Goal: Task Accomplishment & Management: Use online tool/utility

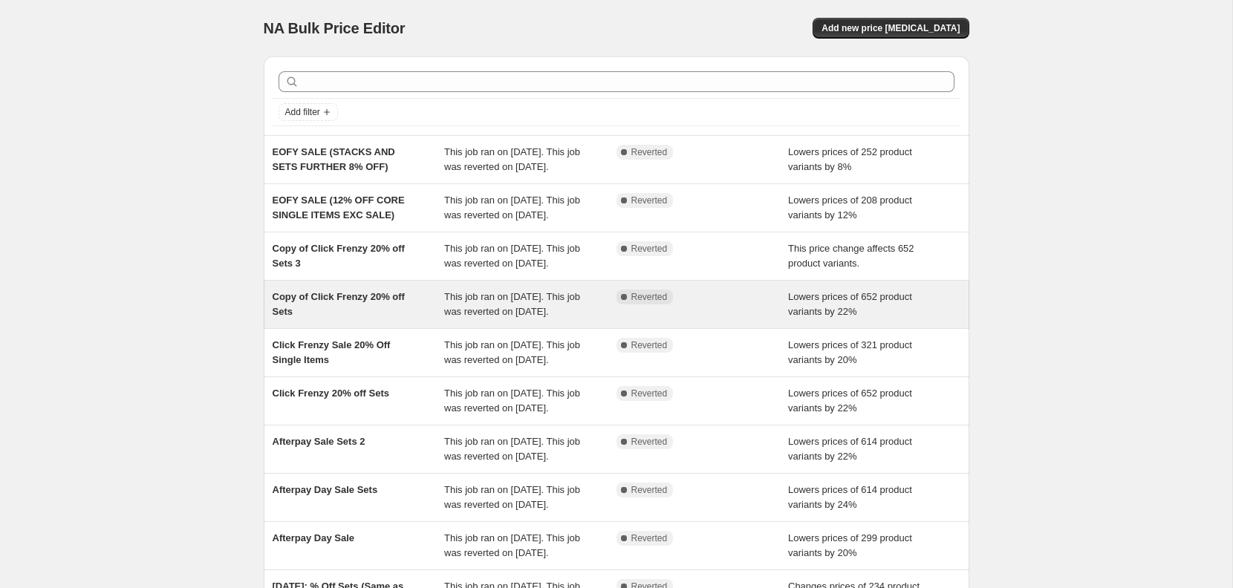
click at [744, 319] on div "Complete Reverted" at bounding box center [703, 305] width 172 height 30
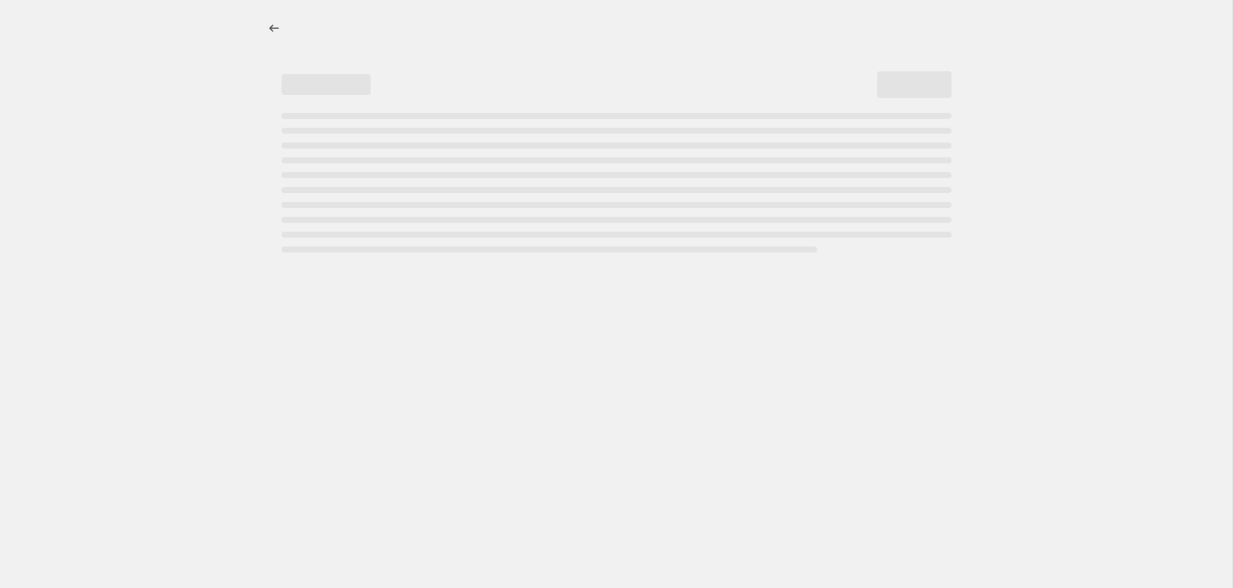
select select "percentage"
select select "no_change"
select select "collection"
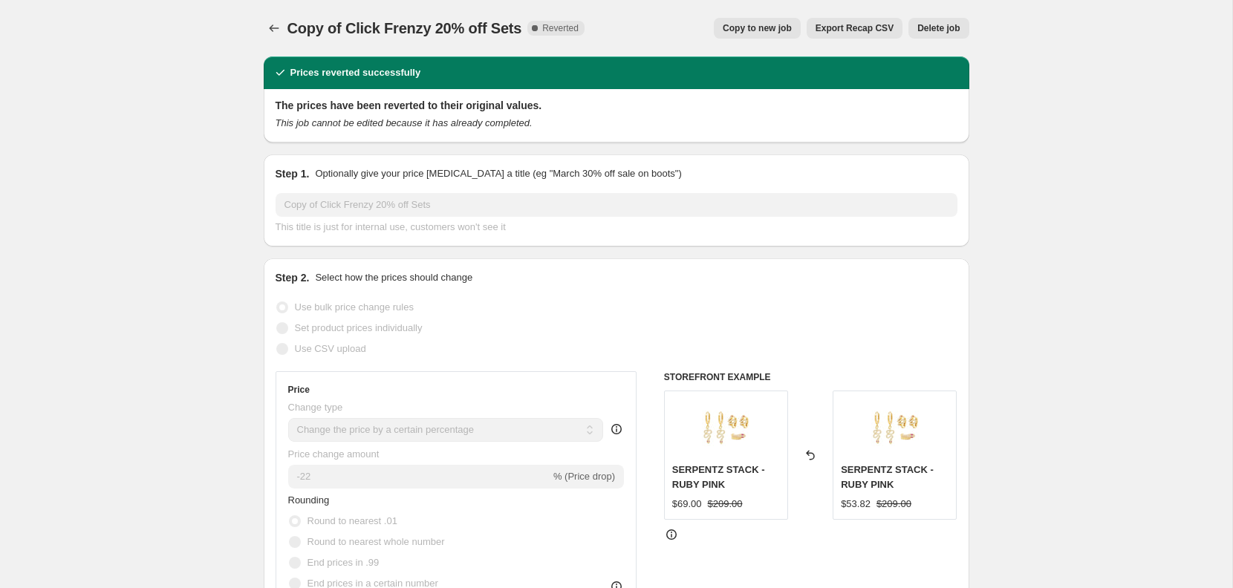
click at [767, 24] on span "Copy to new job" at bounding box center [757, 28] width 69 height 12
select select "percentage"
select select "no_change"
select select "collection"
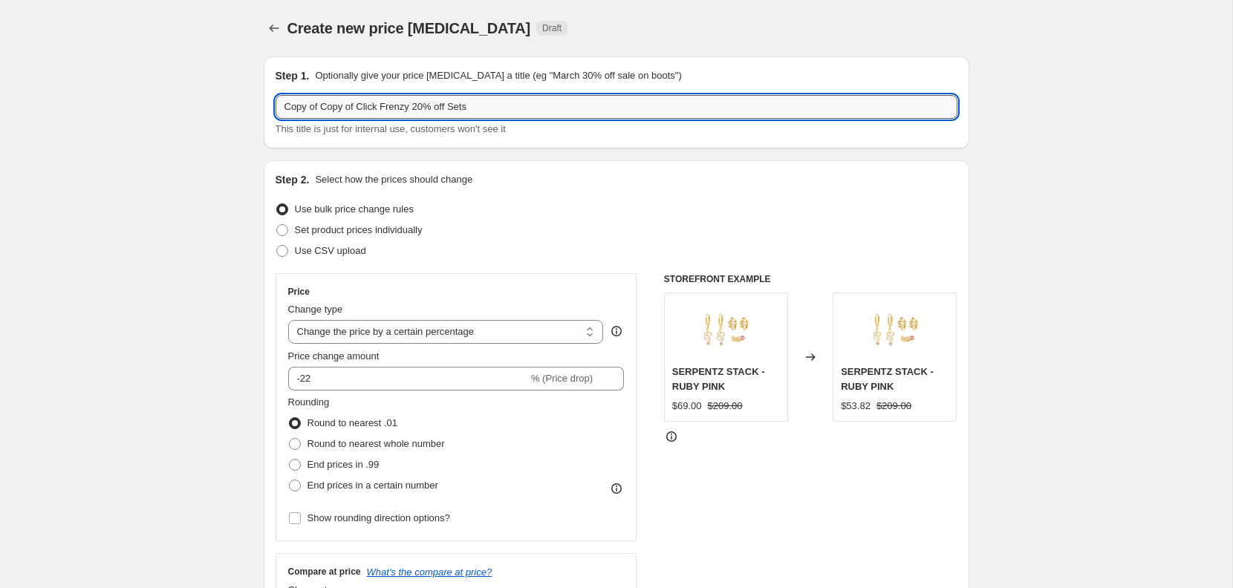
click at [299, 111] on input "Copy of Copy of Click Frenzy 20% off Sets" at bounding box center [617, 107] width 682 height 24
drag, startPoint x: 418, startPoint y: 108, endPoint x: 270, endPoint y: 90, distance: 148.3
click at [271, 96] on div "Step 1. Optionally give your price change job a title (eg "March 30% off sale o…" at bounding box center [617, 102] width 706 height 92
click at [419, 105] on input "Afterpay Day August 2025 20% off Sets" at bounding box center [617, 107] width 682 height 24
type input "Afterpay Day August 2025 22% off Sets"
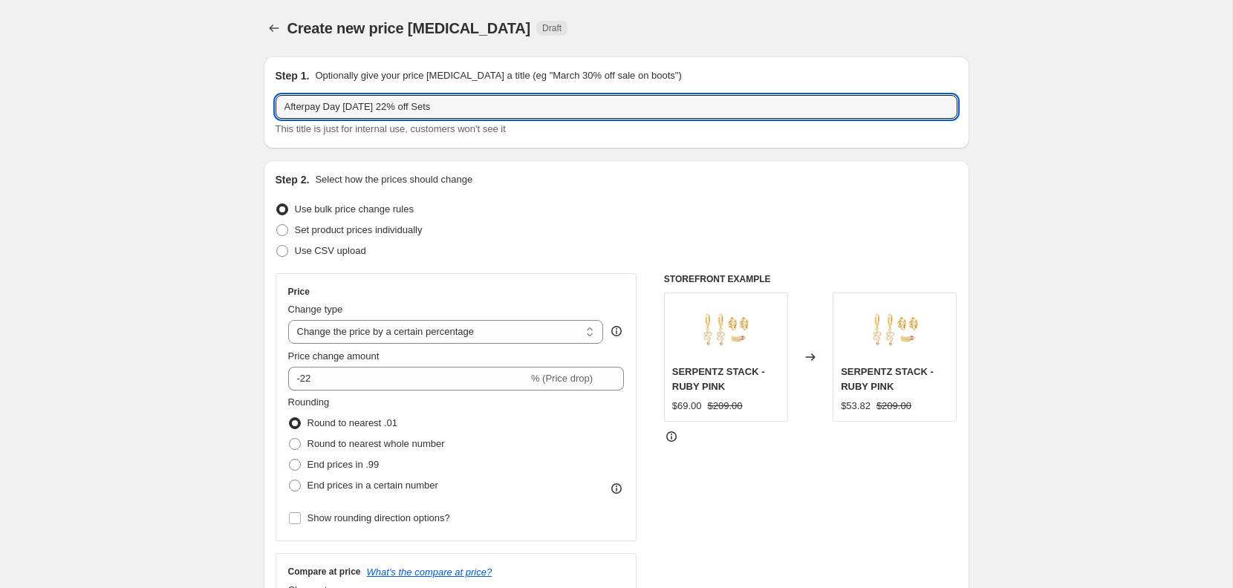
click at [499, 187] on div "Step 2. Select how the prices should change Use bulk price change rules Set pro…" at bounding box center [617, 421] width 682 height 498
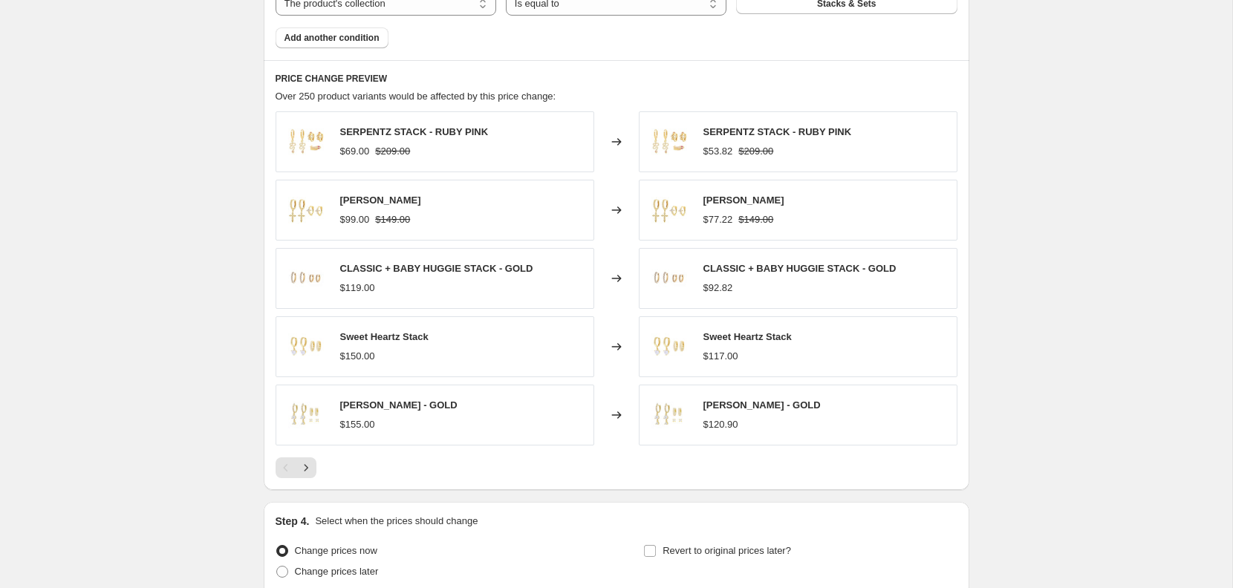
scroll to position [1059, 0]
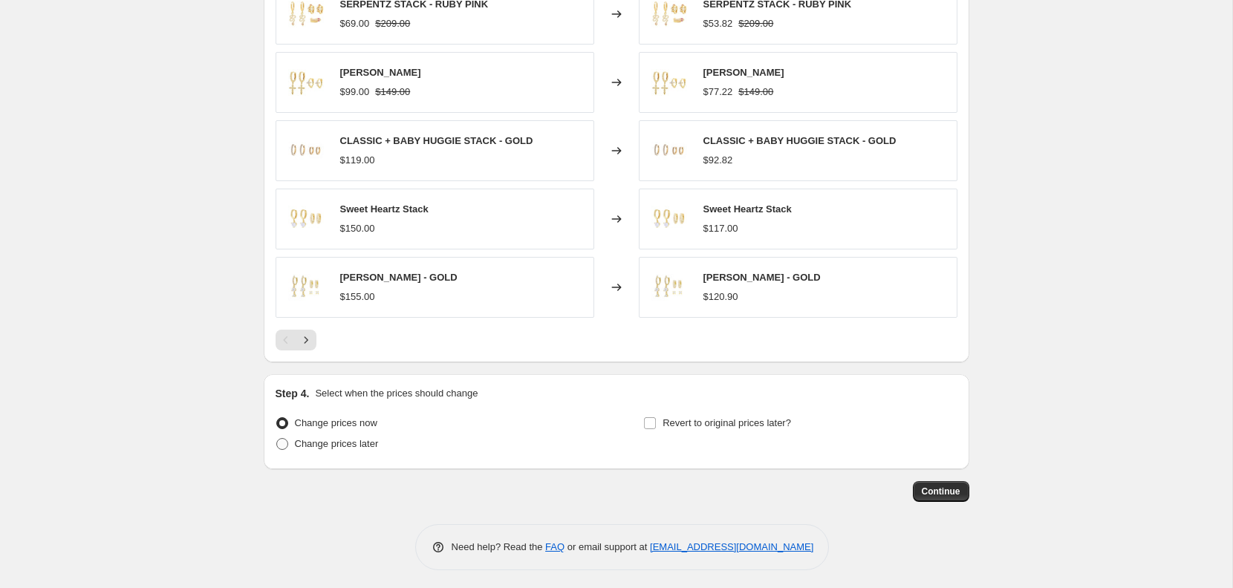
click at [316, 448] on label "Change prices later" at bounding box center [327, 444] width 103 height 21
click at [277, 439] on input "Change prices later" at bounding box center [276, 438] width 1 height 1
radio input "true"
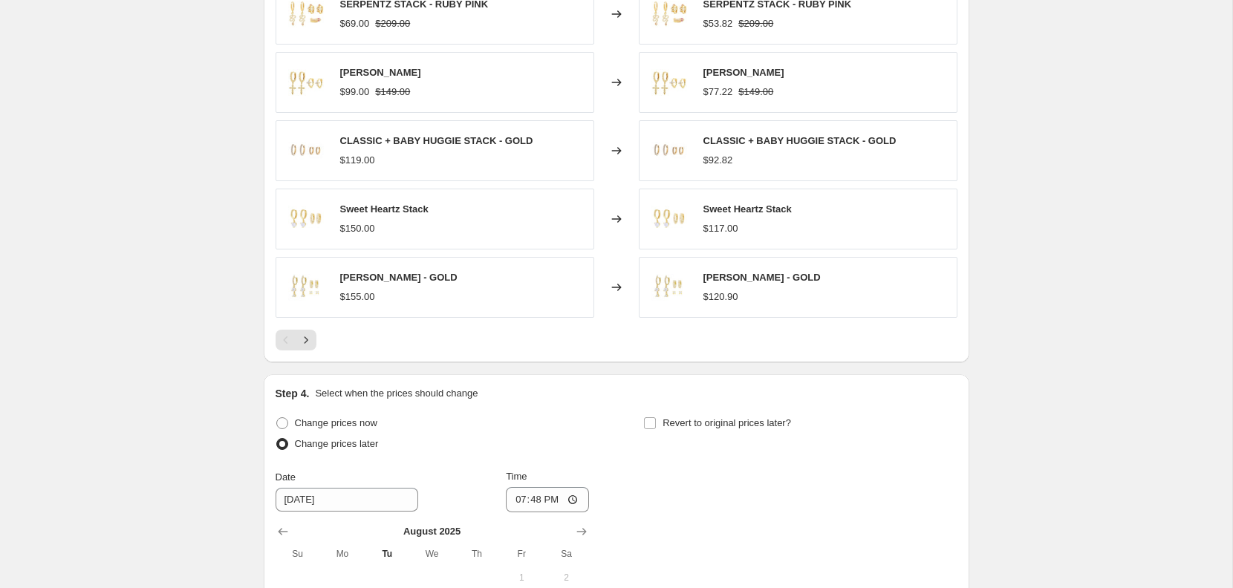
scroll to position [1337, 0]
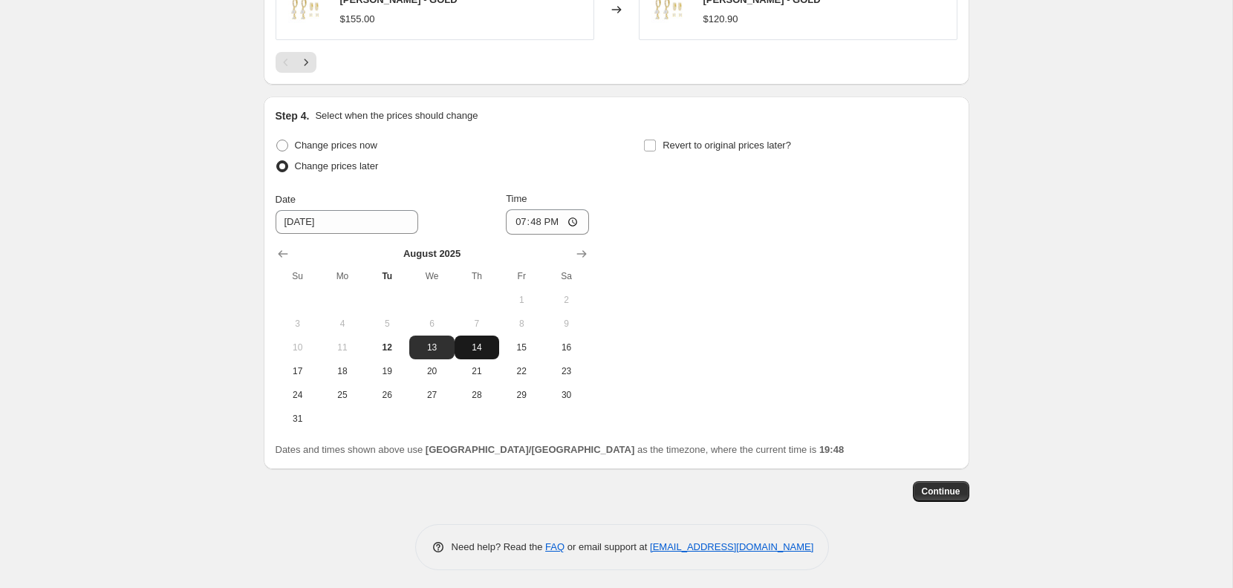
click at [477, 342] on span "14" at bounding box center [477, 348] width 33 height 12
type input "8/14/2025"
click at [543, 212] on input "19:48" at bounding box center [547, 222] width 83 height 25
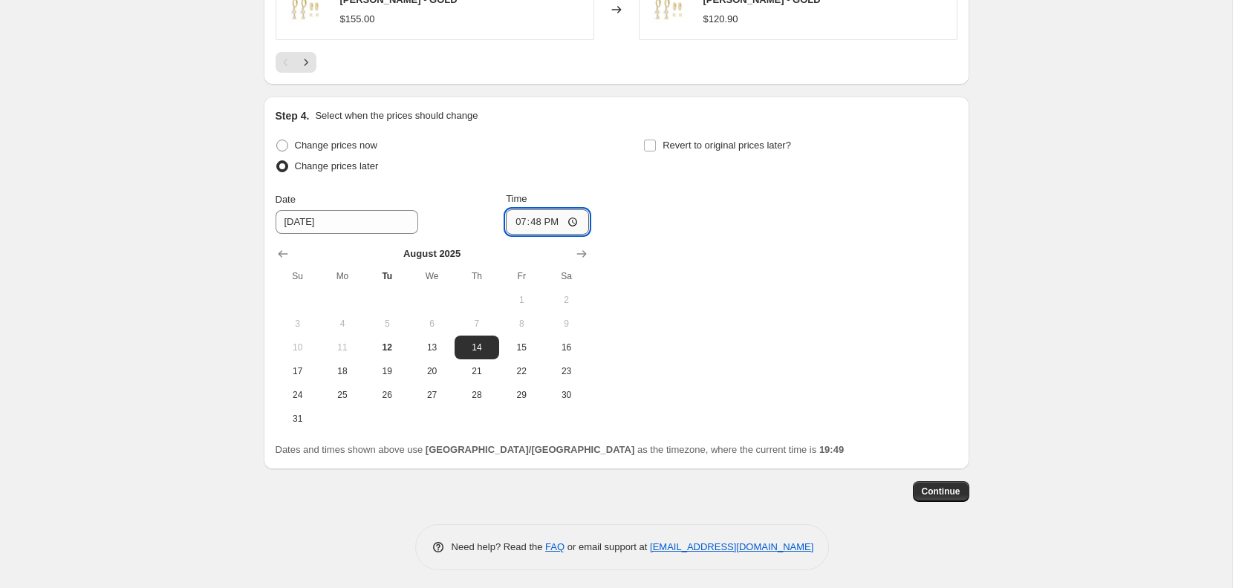
click at [540, 219] on input "19:48" at bounding box center [547, 222] width 83 height 25
click at [519, 216] on input "Time" at bounding box center [547, 222] width 83 height 25
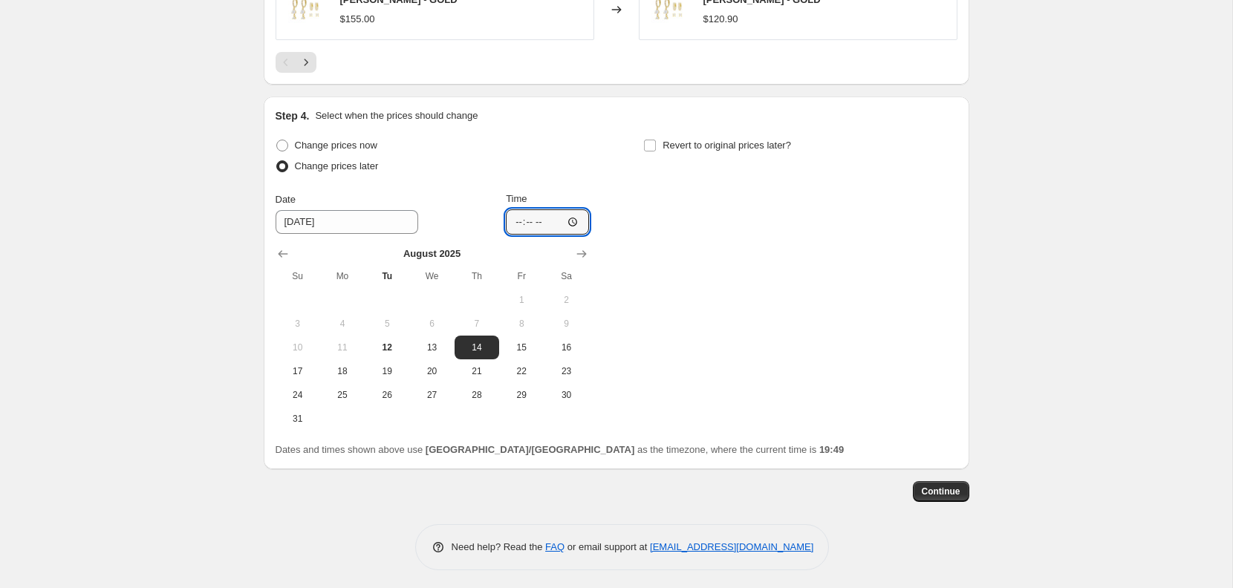
type input "18:00"
click at [345, 215] on input "8/14/2025" at bounding box center [347, 222] width 143 height 24
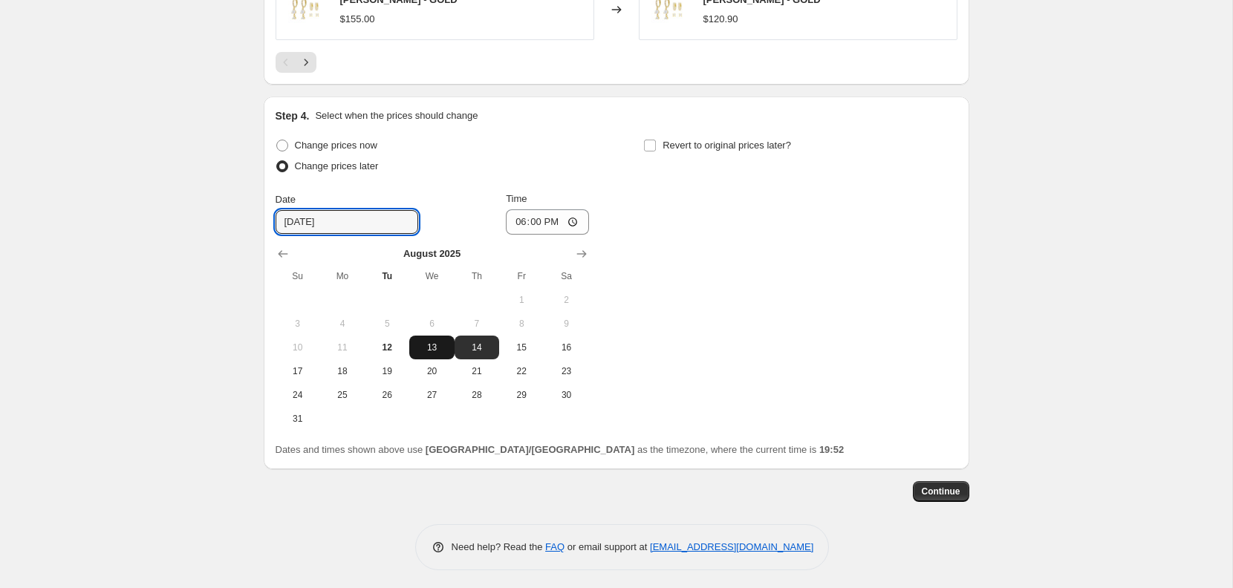
click at [435, 350] on button "13" at bounding box center [431, 348] width 45 height 24
type input "8/13/2025"
click at [938, 487] on span "Continue" at bounding box center [941, 492] width 39 height 12
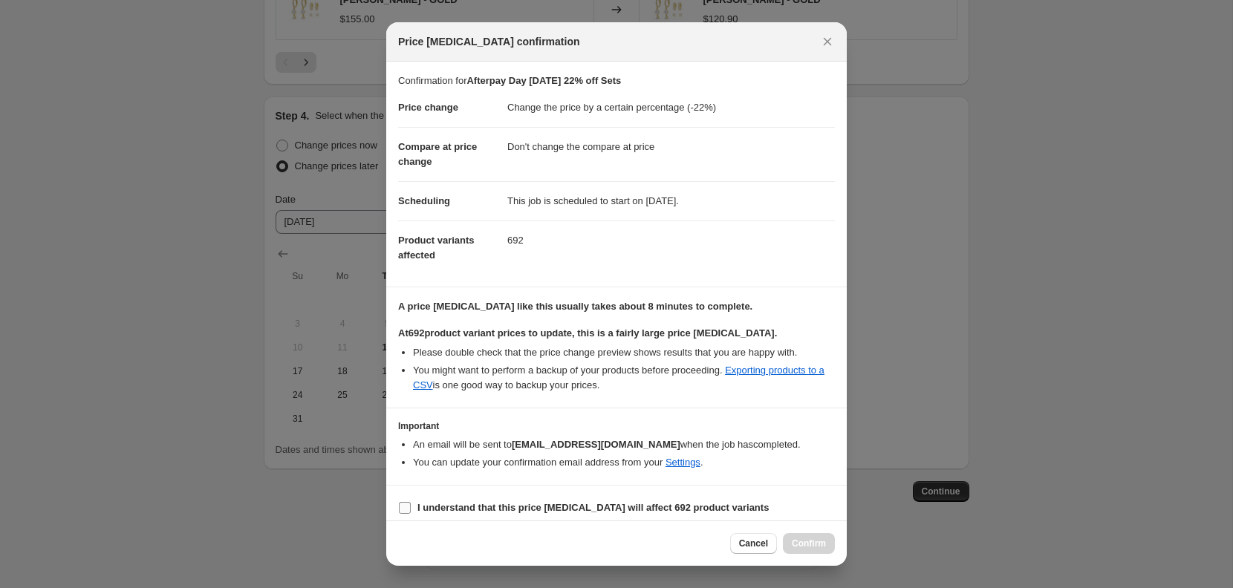
click at [526, 502] on b "I understand that this price change job will affect 692 product variants" at bounding box center [593, 507] width 351 height 11
click at [411, 502] on input "I understand that this price change job will affect 692 product variants" at bounding box center [405, 508] width 12 height 12
checkbox input "true"
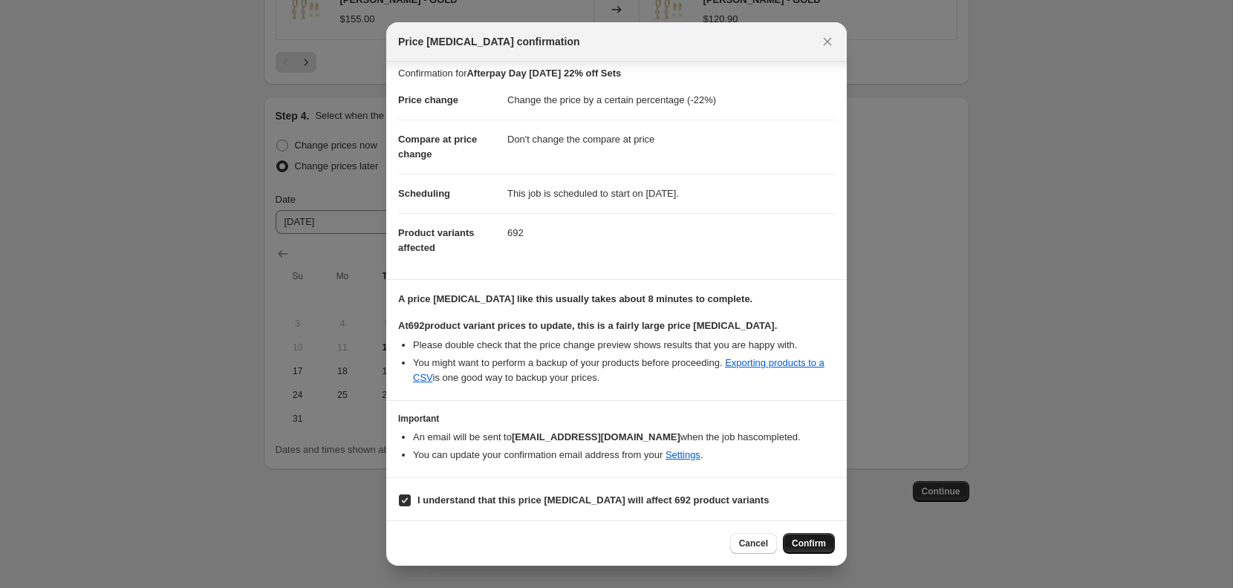
click at [807, 539] on span "Confirm" at bounding box center [809, 544] width 34 height 12
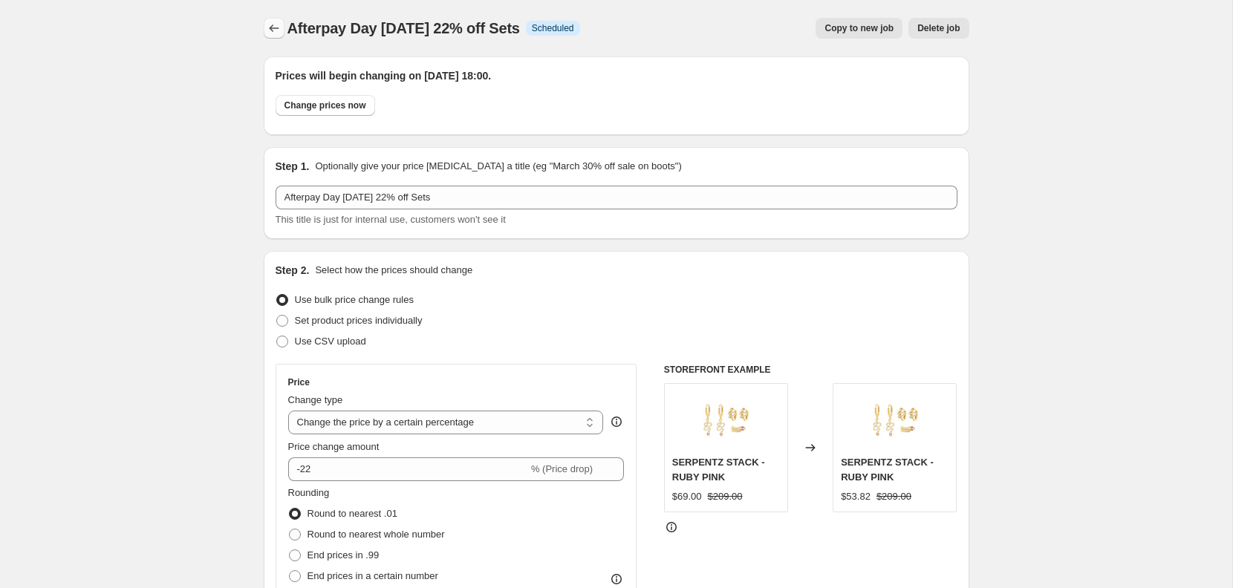
click at [276, 23] on icon "Price change jobs" at bounding box center [274, 28] width 15 height 15
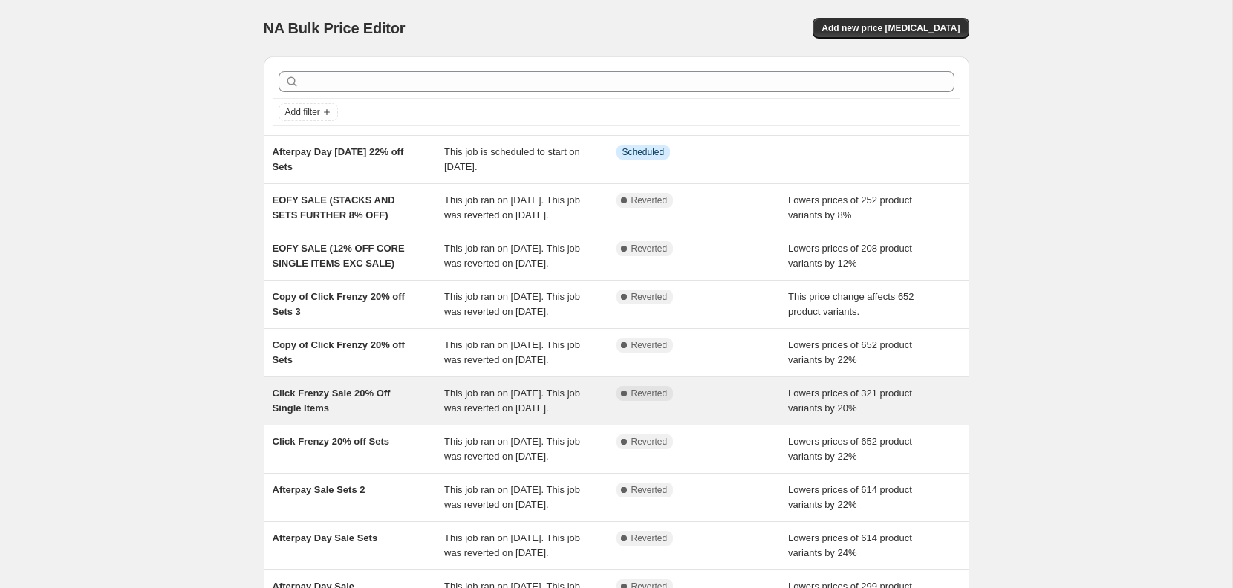
click at [408, 416] on div "Click Frenzy Sale 20% Off Single Items" at bounding box center [359, 401] width 172 height 30
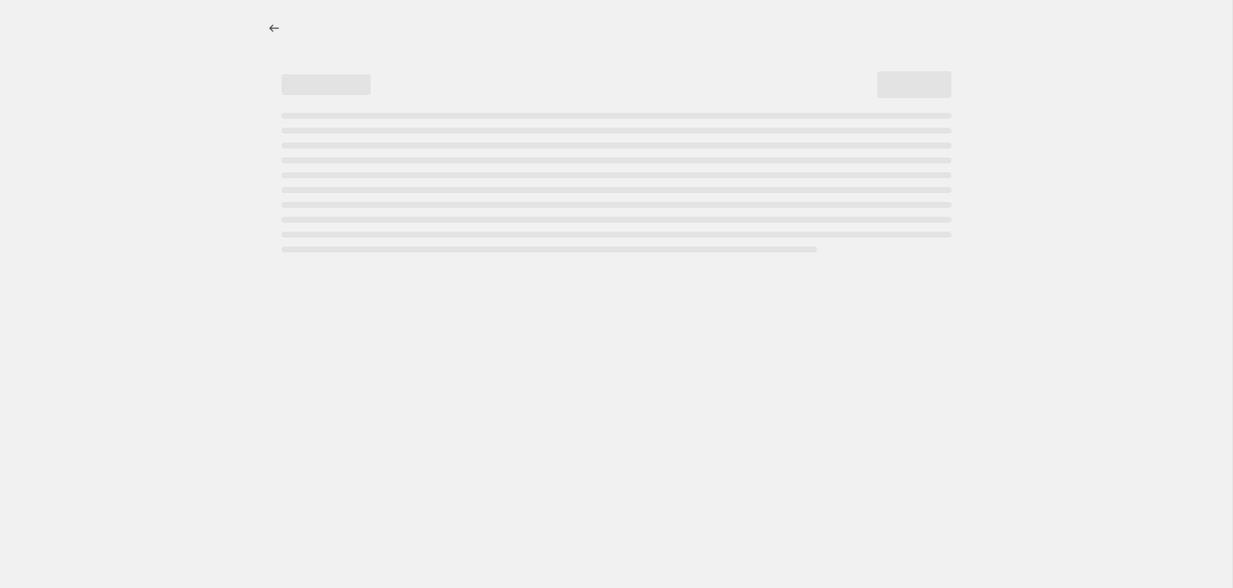
select select "percentage"
select select "collection"
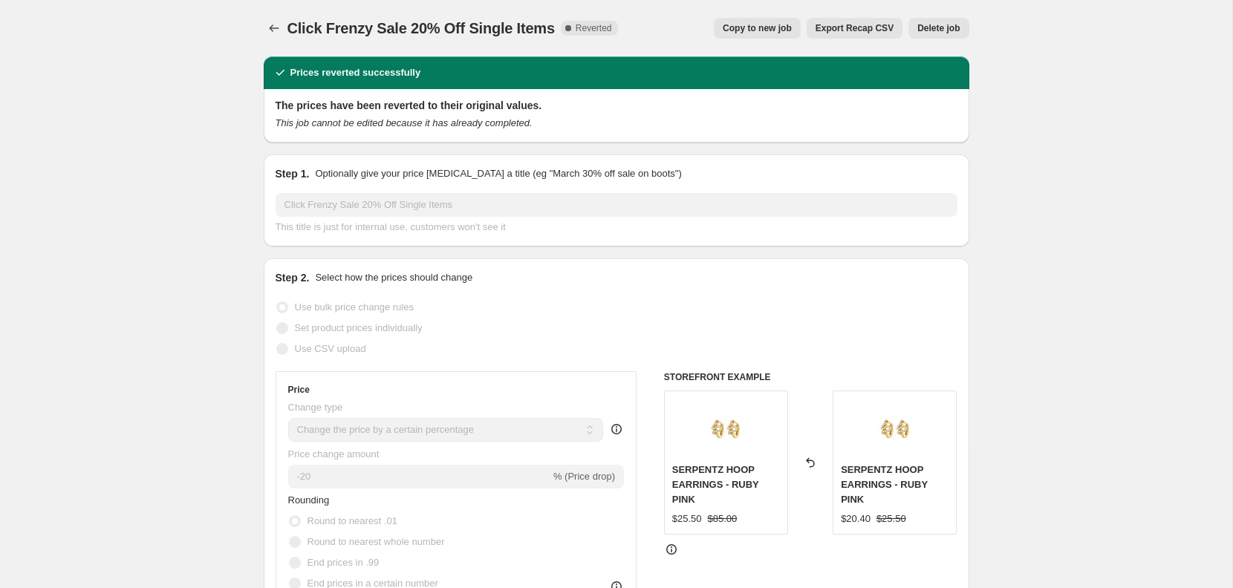
click at [762, 22] on button "Copy to new job" at bounding box center [757, 28] width 87 height 21
select select "percentage"
select select "collection"
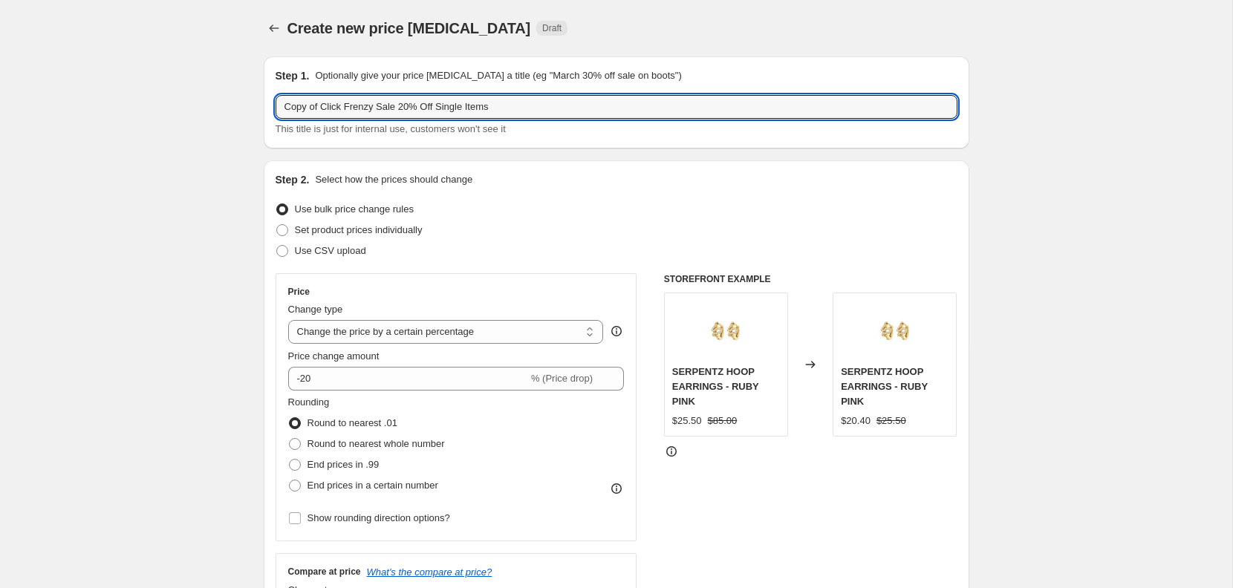
drag, startPoint x: 400, startPoint y: 105, endPoint x: 260, endPoint y: 102, distance: 139.7
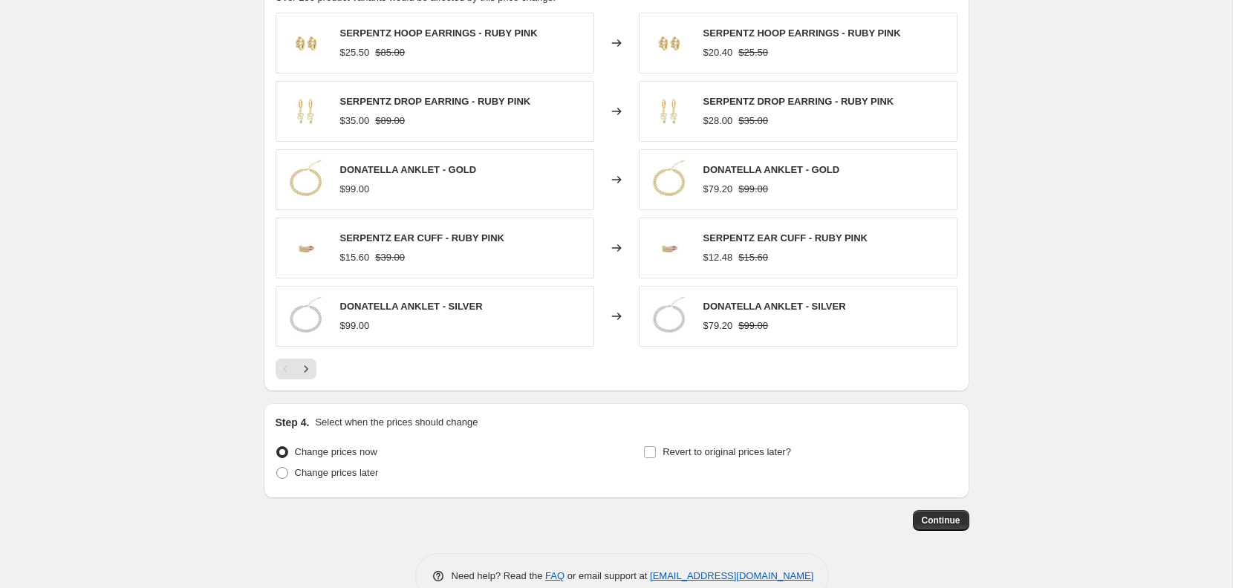
scroll to position [1010, 0]
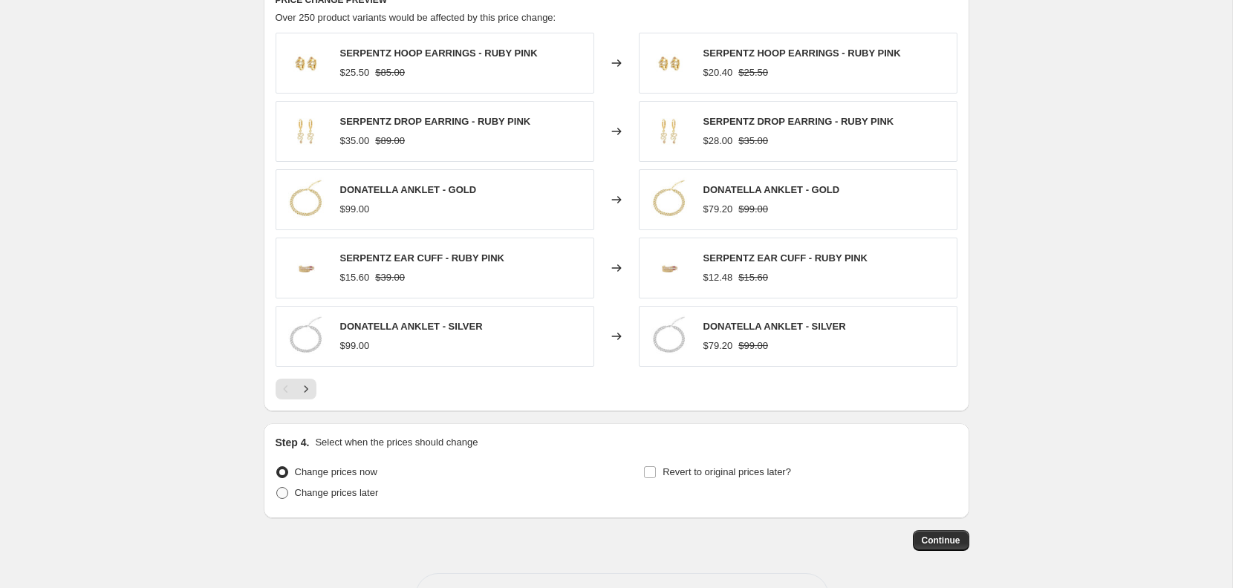
type input "Afterpay Day August 2025 20% Off Single Items"
click at [351, 492] on span "Change prices later" at bounding box center [337, 492] width 84 height 11
click at [277, 488] on input "Change prices later" at bounding box center [276, 487] width 1 height 1
radio input "true"
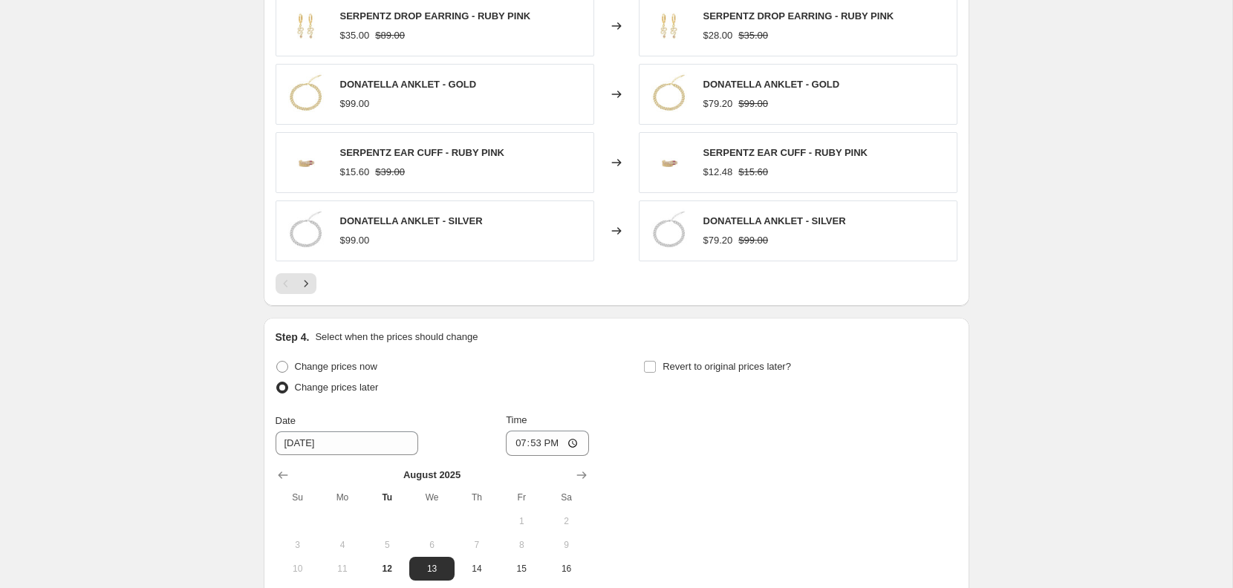
scroll to position [1120, 0]
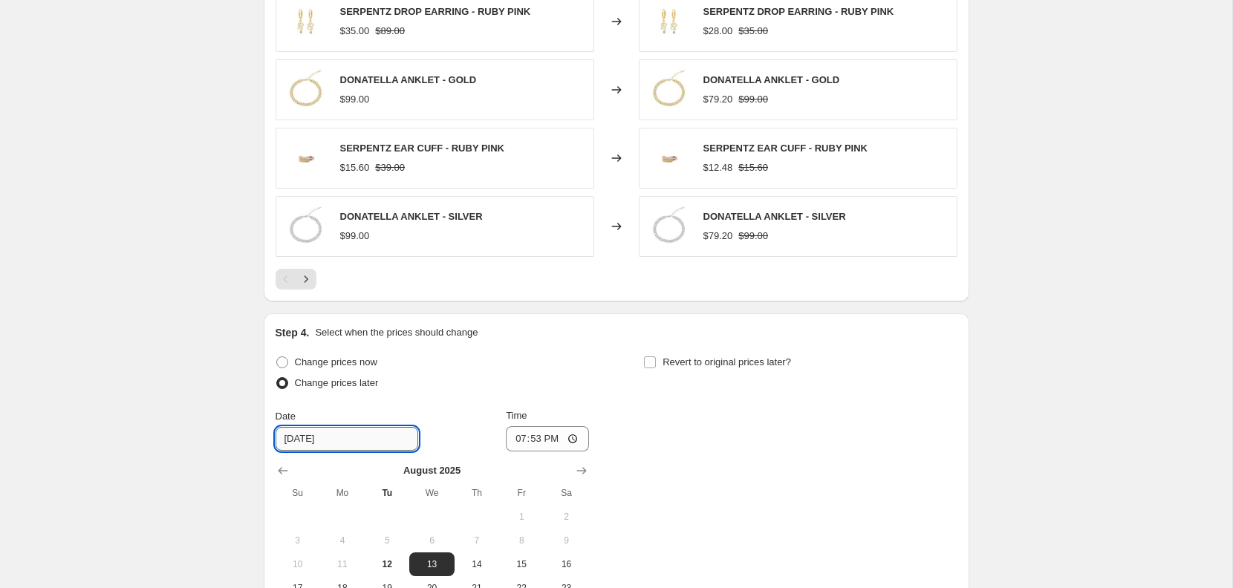
click at [340, 431] on input "8/13/2025" at bounding box center [347, 439] width 143 height 24
click at [283, 464] on icon "Show previous month, July 2025" at bounding box center [283, 471] width 15 height 15
click at [567, 468] on div at bounding box center [433, 471] width 314 height 15
click at [590, 469] on button "Show next month, August 2025" at bounding box center [581, 471] width 21 height 21
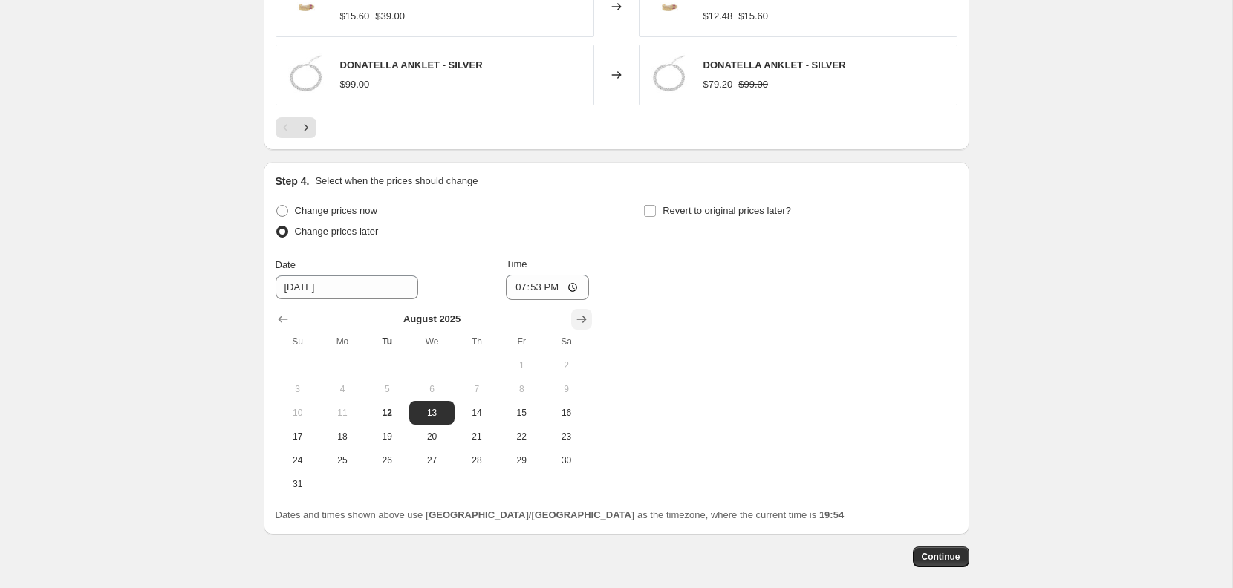
scroll to position [1299, 0]
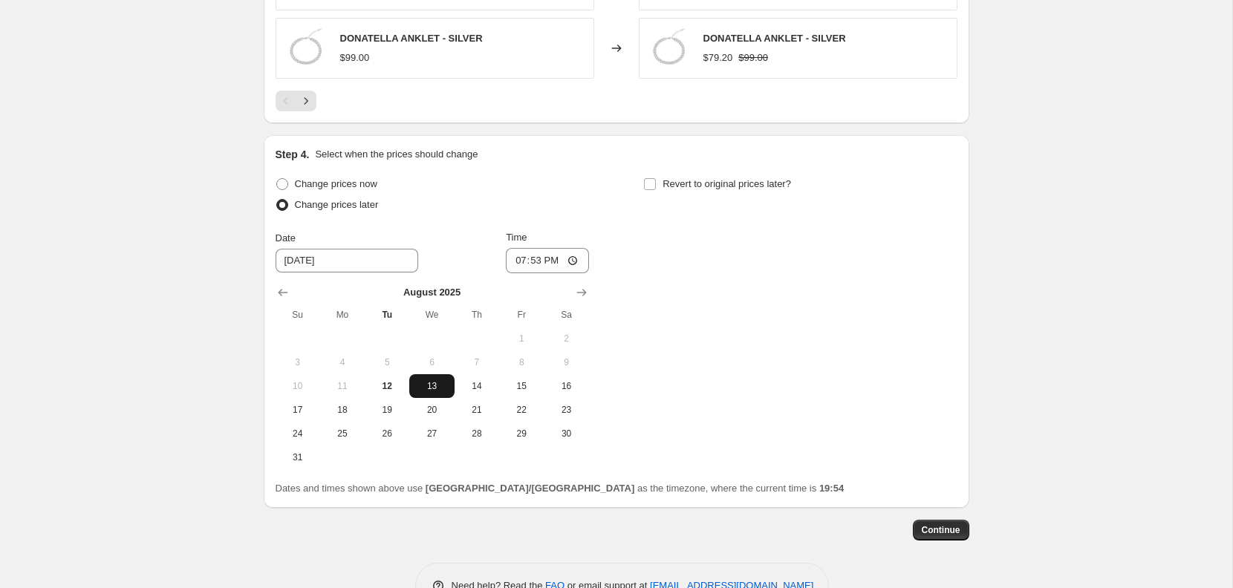
click at [435, 381] on span "13" at bounding box center [431, 386] width 33 height 12
click at [546, 256] on input "19:53" at bounding box center [547, 260] width 83 height 25
click at [525, 257] on input "19:53" at bounding box center [547, 260] width 83 height 25
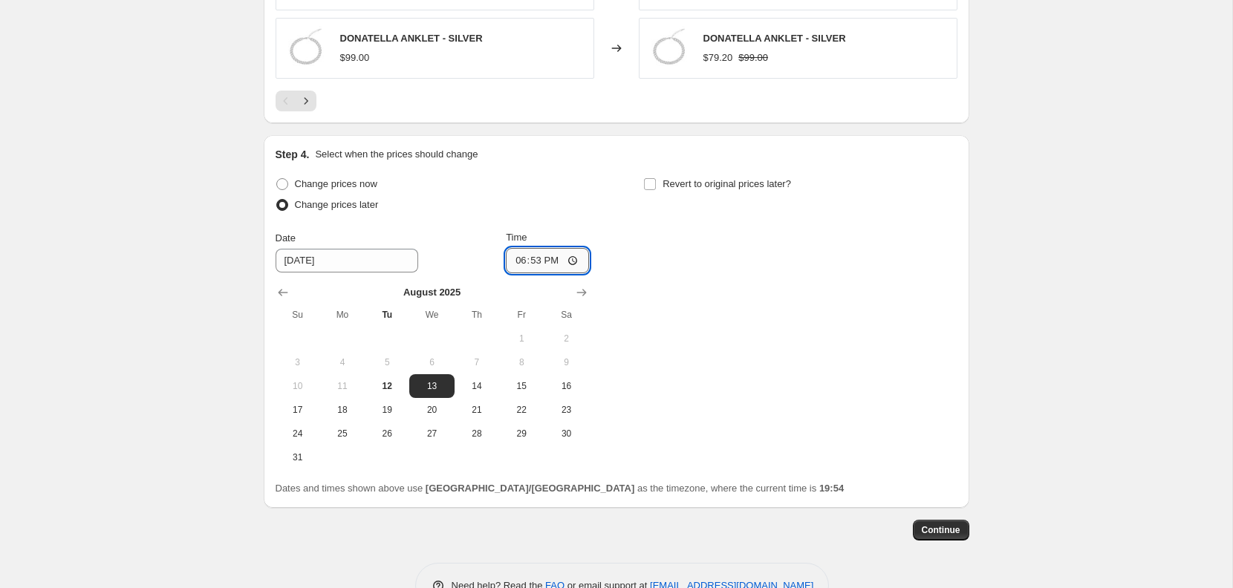
type input "18:00"
click at [863, 522] on div "Continue" at bounding box center [617, 530] width 706 height 21
click at [918, 533] on button "Continue" at bounding box center [941, 530] width 56 height 21
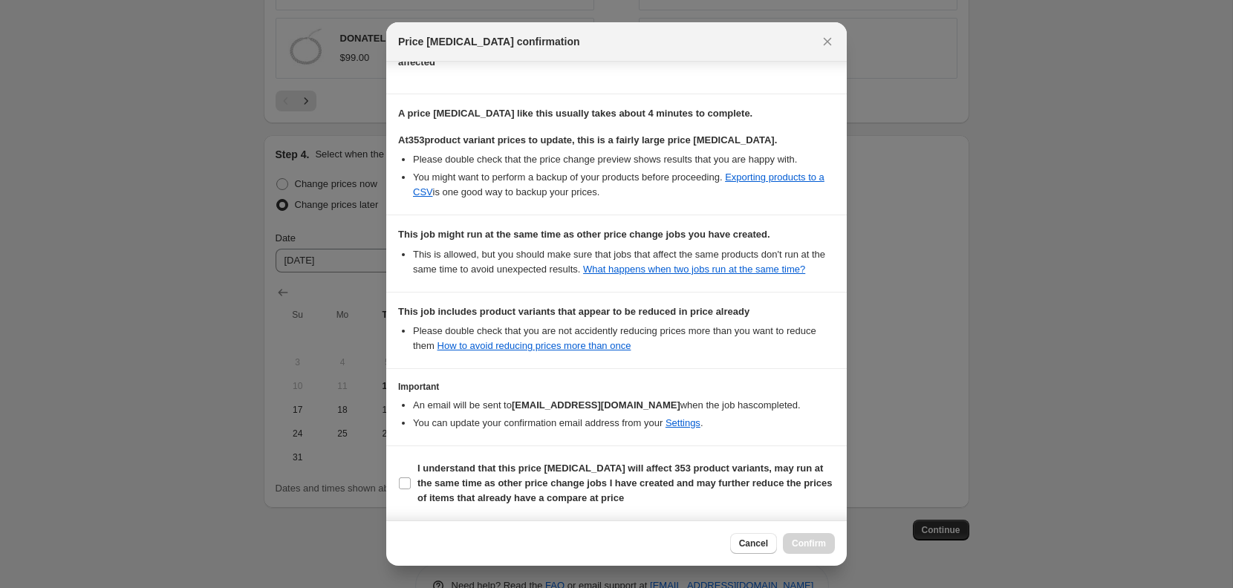
scroll to position [205, 0]
click at [441, 473] on b "I understand that this price change job will affect 353 product variants, may r…" at bounding box center [625, 483] width 415 height 41
click at [411, 478] on input "I understand that this price change job will affect 353 product variants, may r…" at bounding box center [405, 484] width 12 height 12
checkbox input "true"
click at [811, 540] on span "Confirm" at bounding box center [809, 544] width 34 height 12
